Goal: Task Accomplishment & Management: Manage account settings

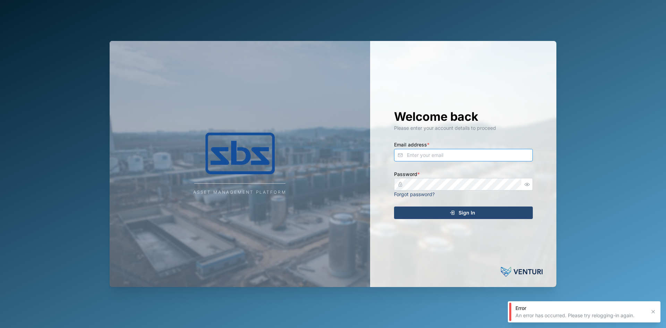
type input "[EMAIL_ADDRESS][DOMAIN_NAME]"
click at [440, 212] on div "Sign In" at bounding box center [462, 213] width 128 height 12
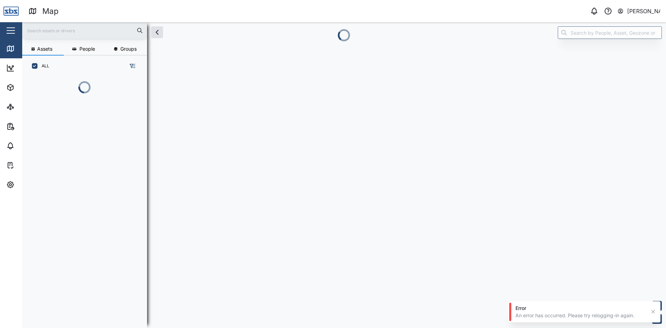
scroll to position [243, 109]
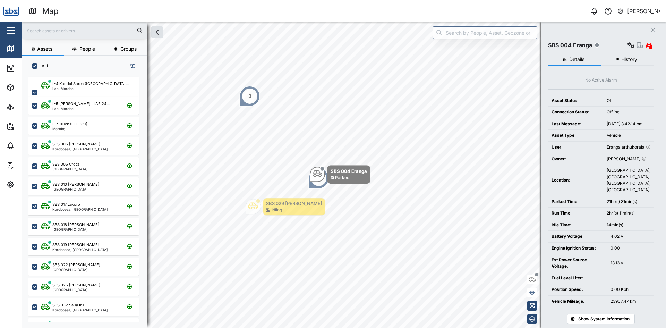
click at [67, 30] on input "text" at bounding box center [84, 30] width 117 height 10
type input "33"
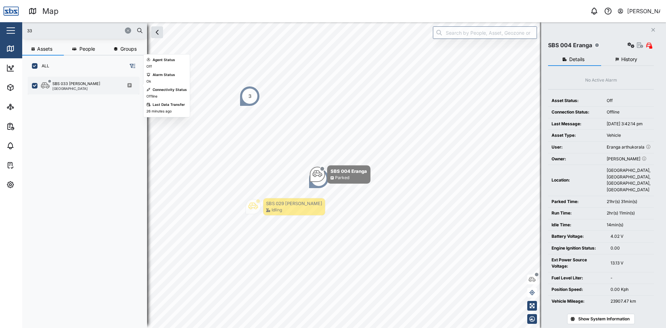
click at [78, 86] on div "SBS 033 [PERSON_NAME]" at bounding box center [76, 84] width 48 height 6
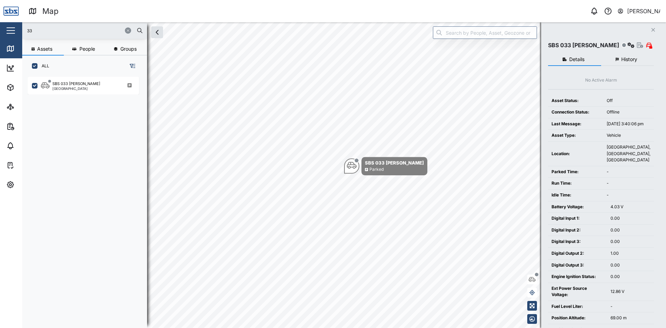
click at [653, 29] on icon "Close" at bounding box center [653, 30] width 4 height 6
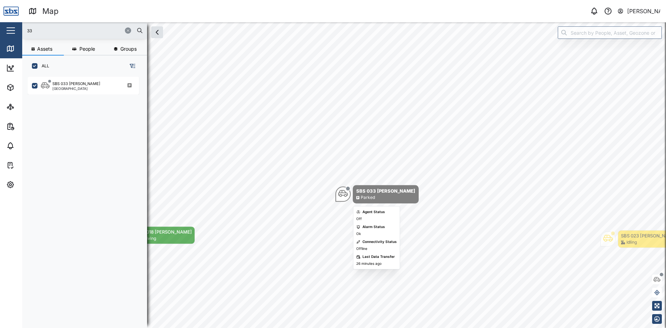
click at [341, 195] on icon "Map marker" at bounding box center [343, 193] width 10 height 7
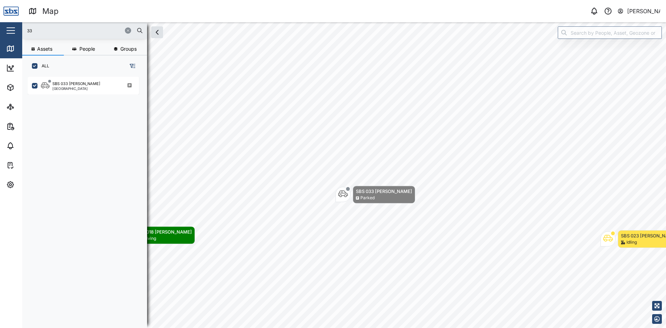
click at [341, 195] on icon "Map marker" at bounding box center [343, 193] width 10 height 7
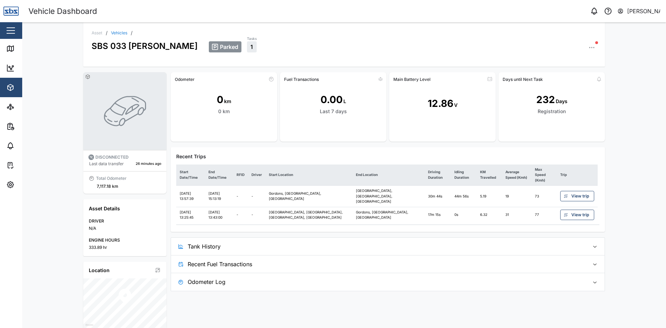
click at [571, 191] on span "View trip" at bounding box center [580, 196] width 18 height 10
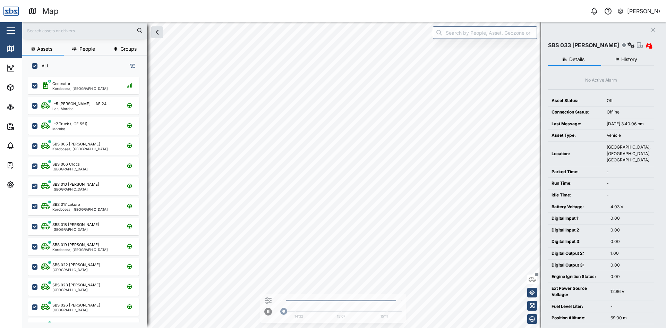
scroll to position [243, 109]
click at [652, 28] on icon "Close" at bounding box center [653, 30] width 4 height 6
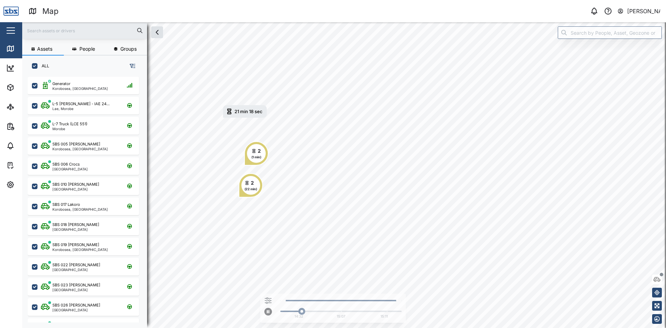
click at [44, 35] on input "text" at bounding box center [84, 30] width 117 height 10
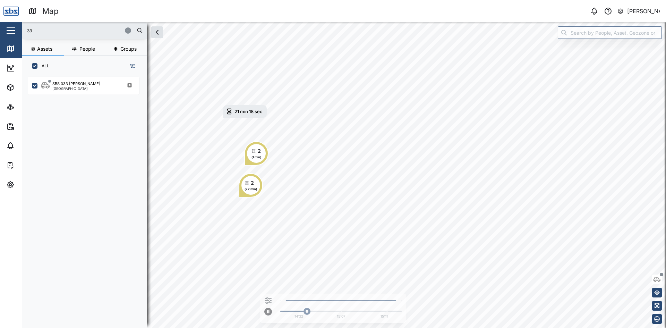
type input "33"
click at [60, 82] on div "SBS 033 [PERSON_NAME]" at bounding box center [76, 84] width 48 height 6
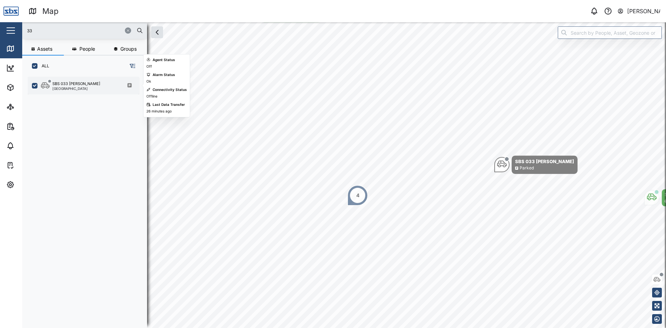
click at [62, 83] on div "SBS 033 [PERSON_NAME]" at bounding box center [76, 84] width 48 height 6
click at [57, 87] on div "[GEOGRAPHIC_DATA]" at bounding box center [76, 88] width 48 height 3
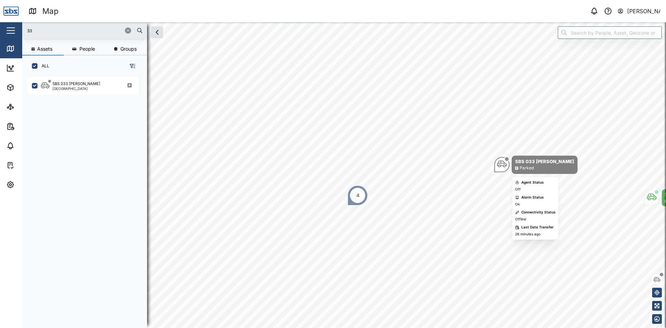
click at [499, 164] on icon "Map marker" at bounding box center [502, 164] width 10 height 7
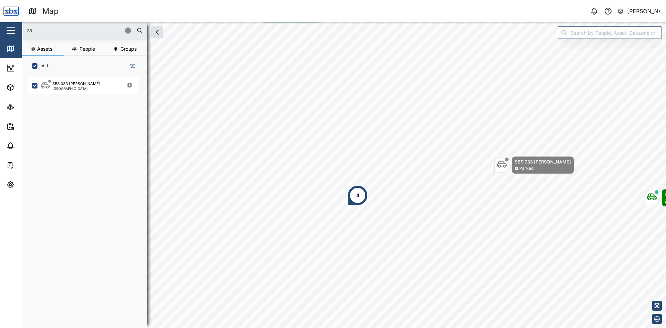
click at [499, 164] on icon "Map marker" at bounding box center [502, 164] width 10 height 10
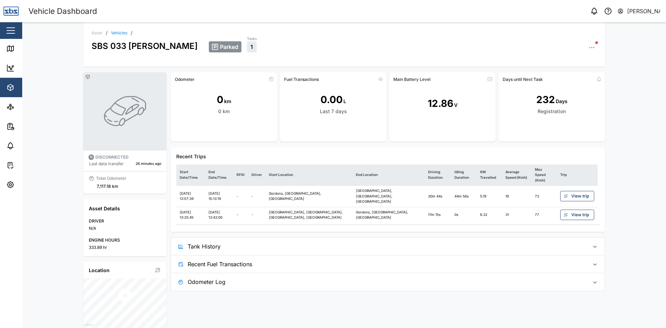
click at [97, 187] on div "7,117.18 km" at bounding box center [107, 186] width 21 height 7
click at [113, 187] on div "7,117.18 km" at bounding box center [107, 186] width 21 height 7
click at [183, 77] on div "Odometer" at bounding box center [185, 79] width 20 height 5
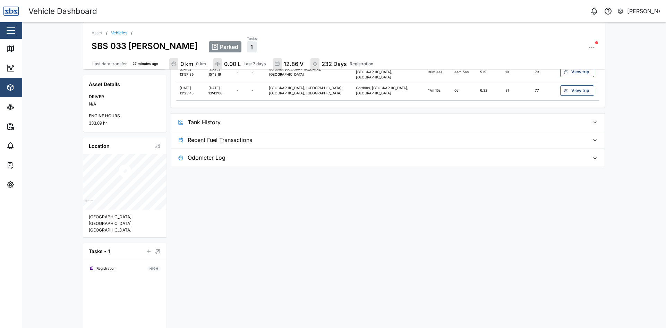
scroll to position [127, 0]
click at [192, 148] on span "Odometer Log" at bounding box center [386, 156] width 396 height 17
click at [195, 173] on div "896 km" at bounding box center [198, 177] width 24 height 8
click at [218, 174] on icon at bounding box center [221, 177] width 6 height 6
click at [195, 204] on div "[PERSON_NAME]" at bounding box center [204, 207] width 29 height 6
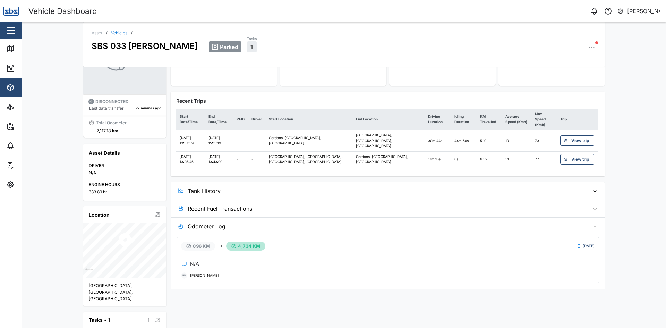
scroll to position [55, 0]
click at [591, 44] on button "button" at bounding box center [592, 48] width 10 height 10
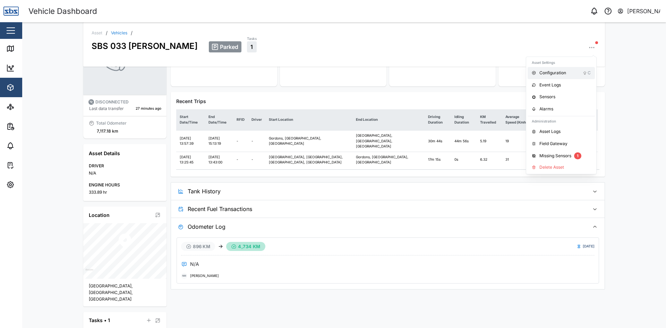
click at [555, 75] on div "Configuration" at bounding box center [560, 73] width 43 height 7
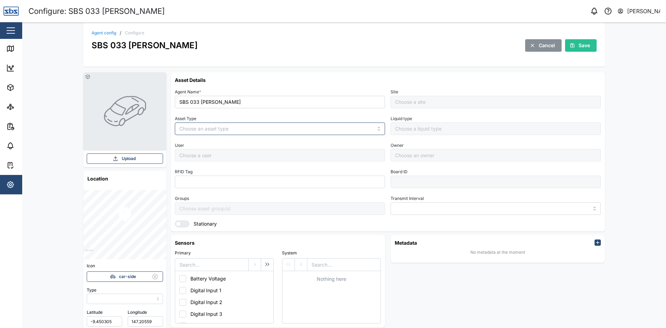
type input "MANUAL"
type input "VEHICLE"
type input "5 minutes"
type input "Default Site"
click at [8, 67] on icon at bounding box center [10, 68] width 8 height 8
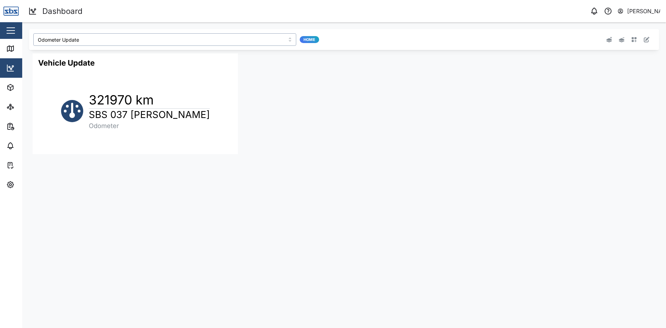
click at [81, 37] on input "Odometer Update" at bounding box center [164, 39] width 263 height 12
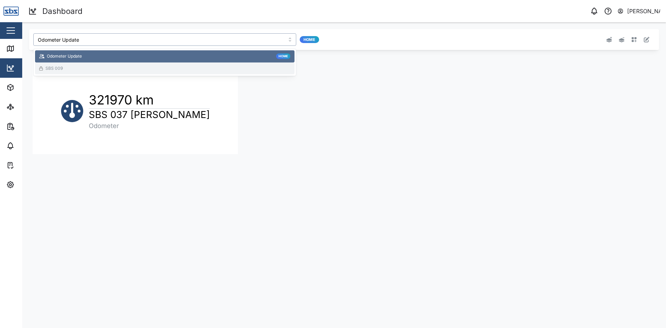
click at [53, 67] on div "SBS 009" at bounding box center [53, 68] width 17 height 7
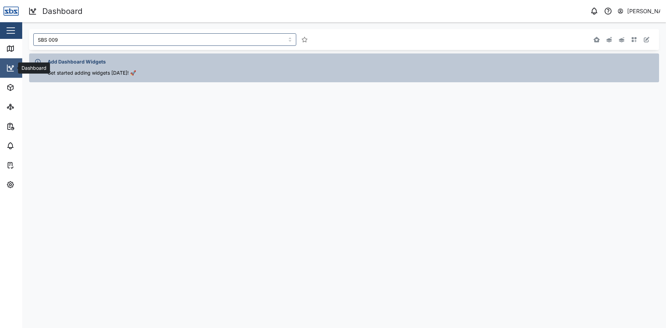
click at [10, 68] on icon at bounding box center [10, 68] width 1 height 1
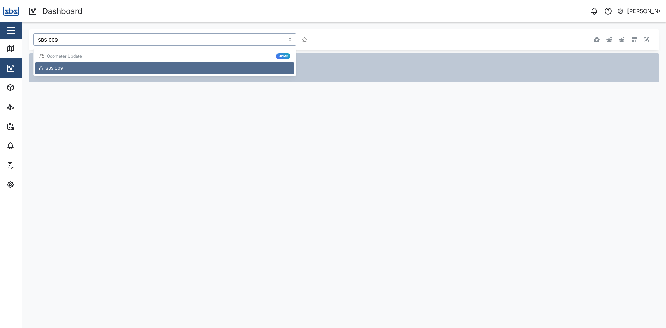
click at [76, 36] on input "SBS 009" at bounding box center [164, 39] width 263 height 12
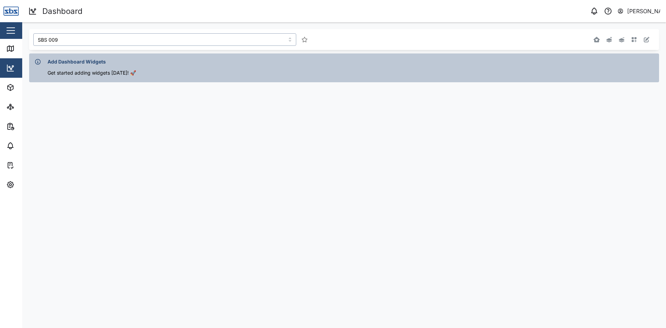
drag, startPoint x: 72, startPoint y: 38, endPoint x: 49, endPoint y: 41, distance: 23.7
click at [49, 41] on input "SBS 009" at bounding box center [164, 39] width 263 height 12
type input "SBS 009"
click at [8, 45] on icon at bounding box center [10, 48] width 8 height 8
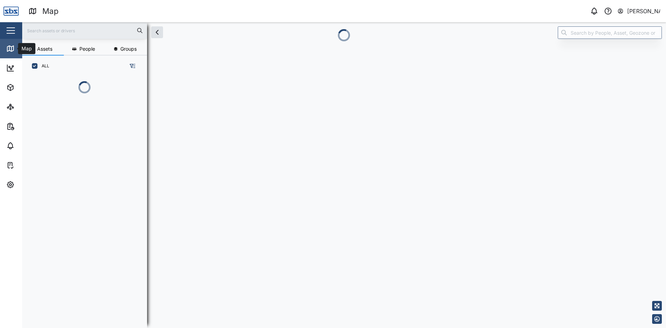
scroll to position [6, 6]
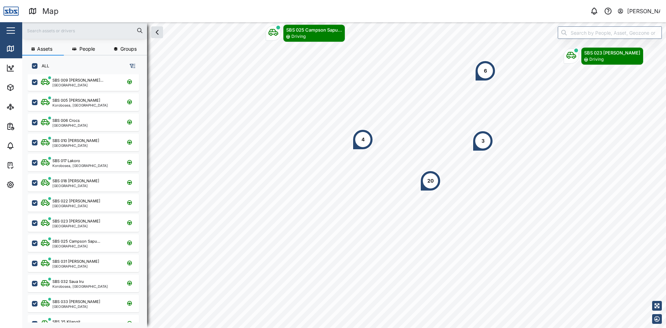
scroll to position [139, 0]
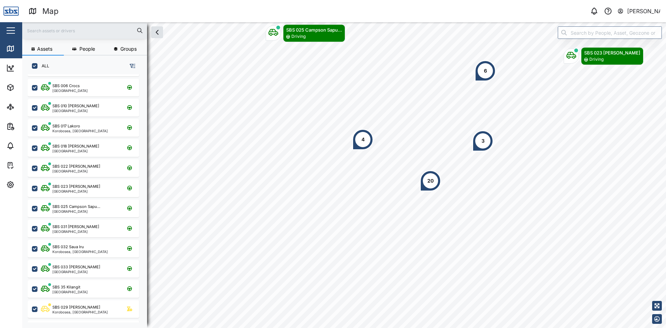
click at [60, 34] on input "text" at bounding box center [84, 30] width 117 height 10
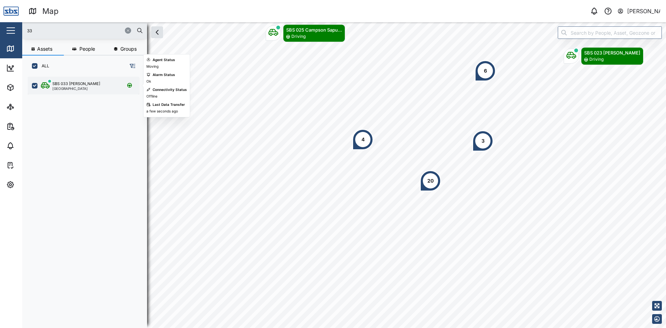
type input "33"
click at [74, 87] on div "[GEOGRAPHIC_DATA]" at bounding box center [76, 88] width 48 height 3
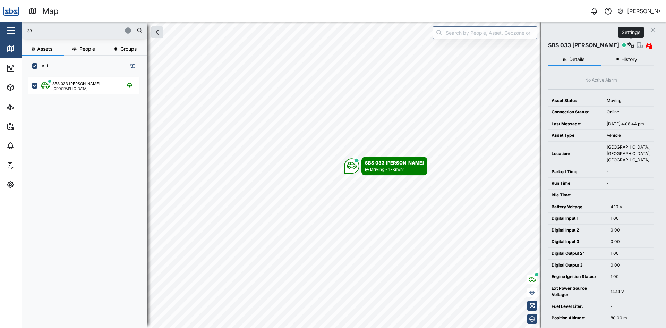
click at [632, 45] on icon "button" at bounding box center [630, 45] width 7 height 6
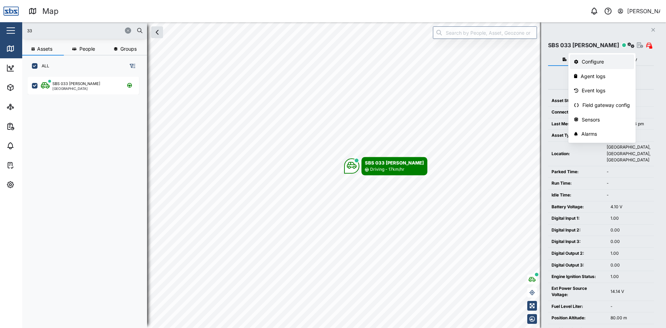
click at [602, 60] on div "Configure" at bounding box center [605, 62] width 48 height 8
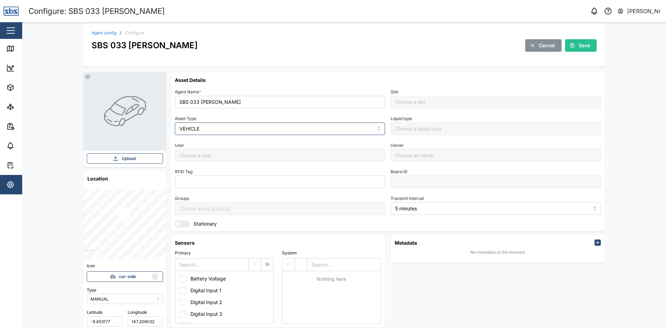
type input "Default Site"
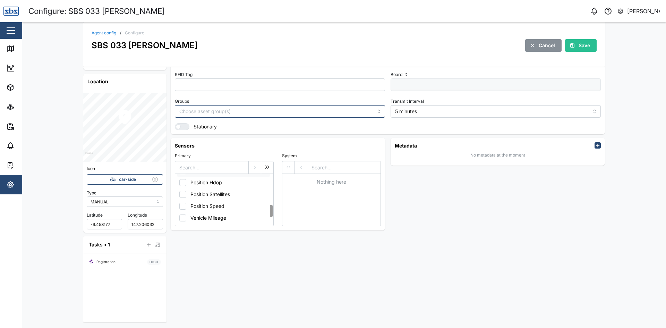
scroll to position [129, 0]
click at [198, 216] on button "Vehicle Mileage" at bounding box center [223, 218] width 93 height 12
checkbox input "true"
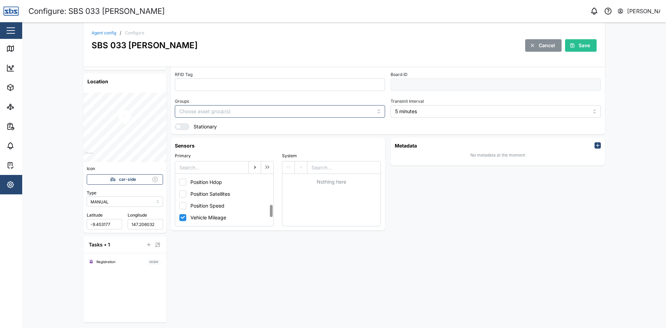
click at [265, 167] on icon "button" at bounding box center [268, 167] width 6 height 6
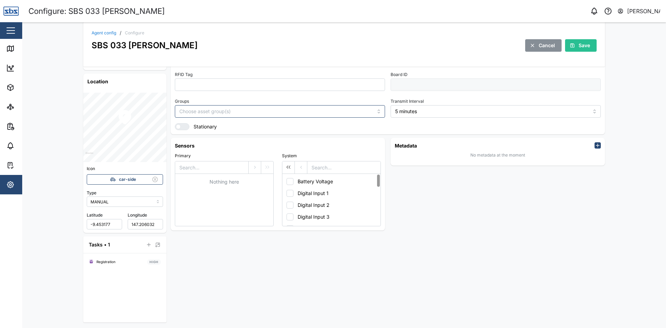
click at [286, 167] on icon "button" at bounding box center [289, 167] width 6 height 6
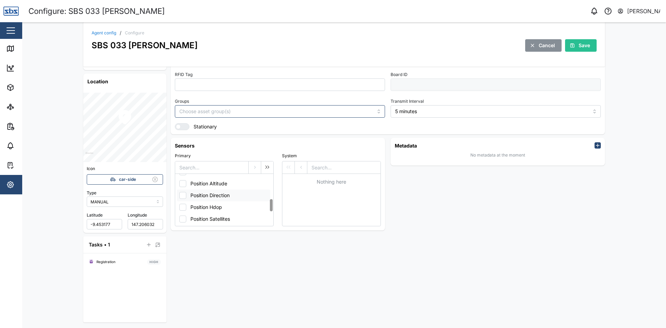
scroll to position [139, 0]
click at [181, 208] on button "Vehicle Mileage" at bounding box center [223, 208] width 93 height 12
checkbox input "true"
click at [252, 167] on icon "button" at bounding box center [255, 167] width 6 height 6
click at [311, 178] on button "Vehicle Mileage" at bounding box center [330, 181] width 93 height 12
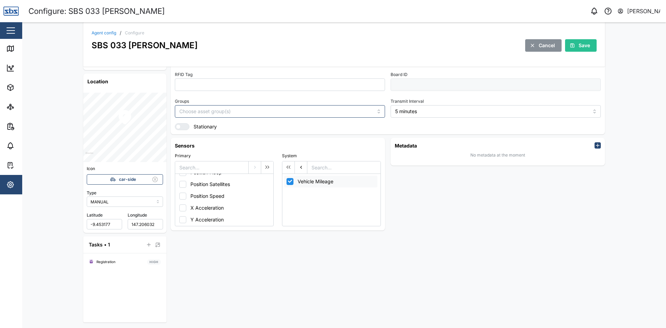
click at [300, 180] on button "Vehicle Mileage" at bounding box center [330, 181] width 93 height 12
checkbox input "true"
click at [301, 167] on button "button" at bounding box center [301, 167] width 12 height 12
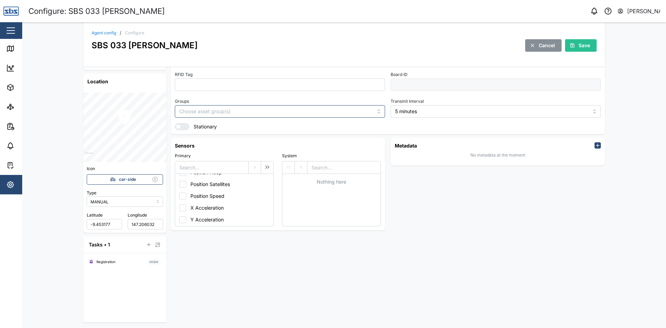
click at [465, 232] on div "Metadata No metadata at the moment" at bounding box center [498, 184] width 220 height 98
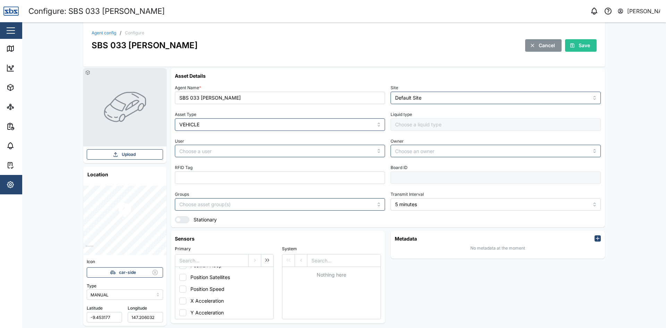
scroll to position [0, 0]
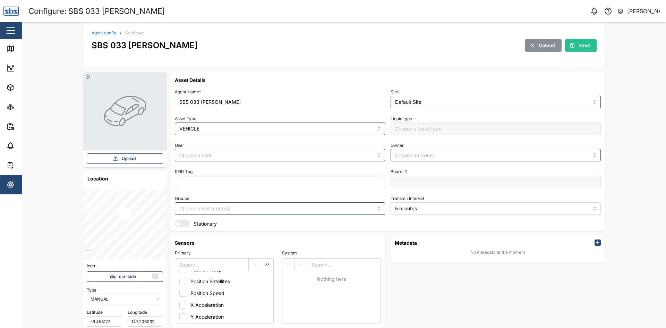
click at [133, 159] on span "Upload" at bounding box center [129, 159] width 14 height 10
click at [84, 75] on div at bounding box center [124, 111] width 83 height 78
click at [96, 34] on link "Agent config" at bounding box center [104, 33] width 25 height 4
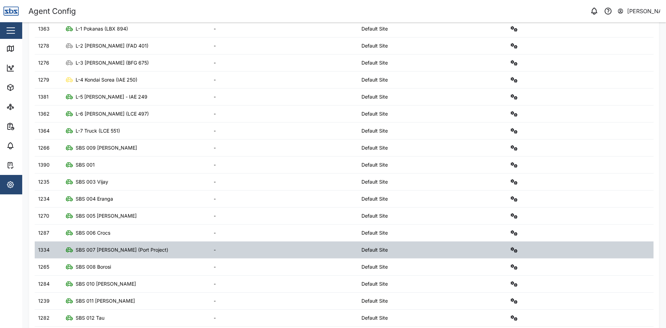
scroll to position [124, 0]
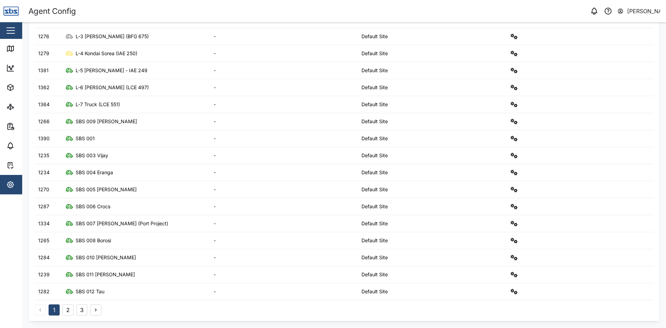
click at [80, 314] on button "3" at bounding box center [81, 309] width 11 height 11
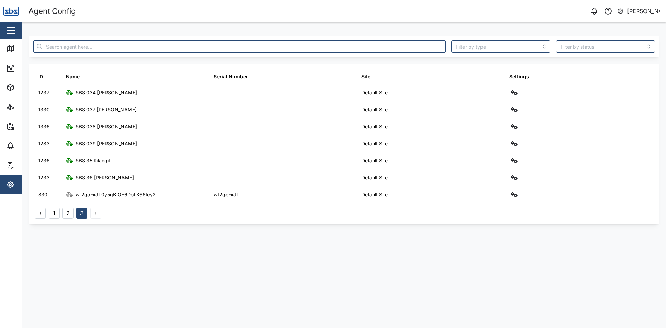
click at [70, 216] on button "2" at bounding box center [67, 212] width 11 height 11
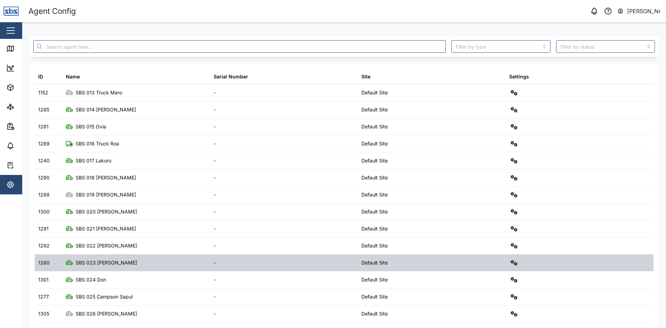
scroll to position [124, 0]
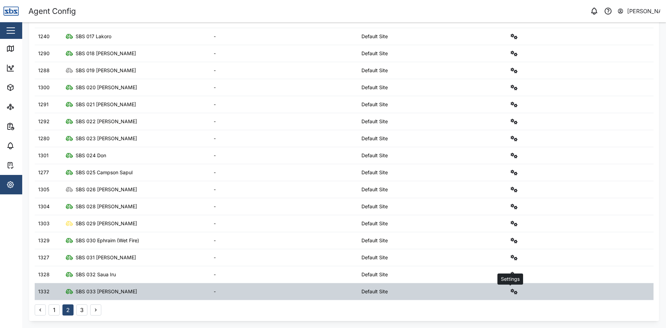
click at [512, 287] on button "button" at bounding box center [514, 291] width 10 height 10
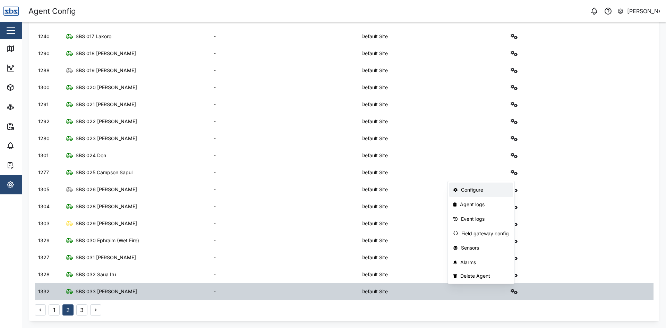
click at [473, 190] on div "Configure" at bounding box center [485, 190] width 48 height 8
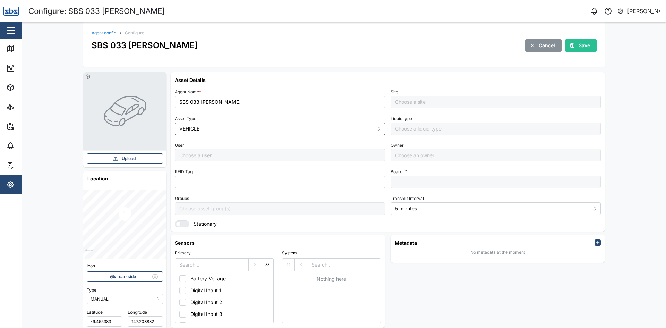
type input "Default Site"
click at [14, 29] on button "button" at bounding box center [11, 31] width 12 height 12
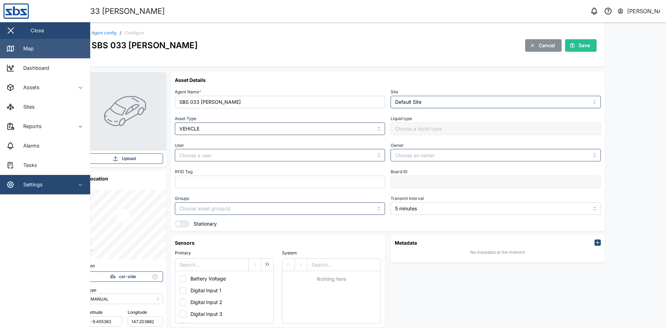
click at [28, 45] on div "Map" at bounding box center [26, 49] width 16 height 8
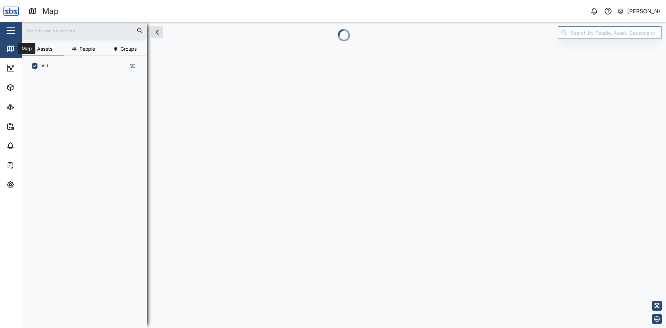
scroll to position [243, 109]
